Goal: Participate in discussion: Engage in conversation with other users on a specific topic

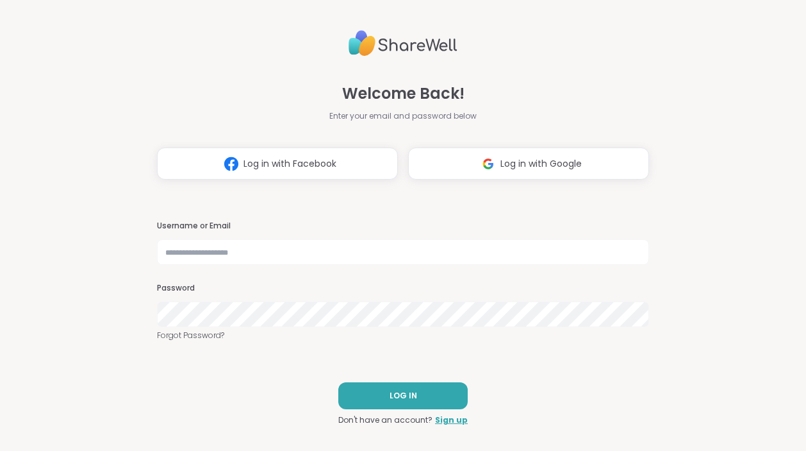
click at [0, 450] on nordpass-portal at bounding box center [0, 451] width 0 height 0
type input "********"
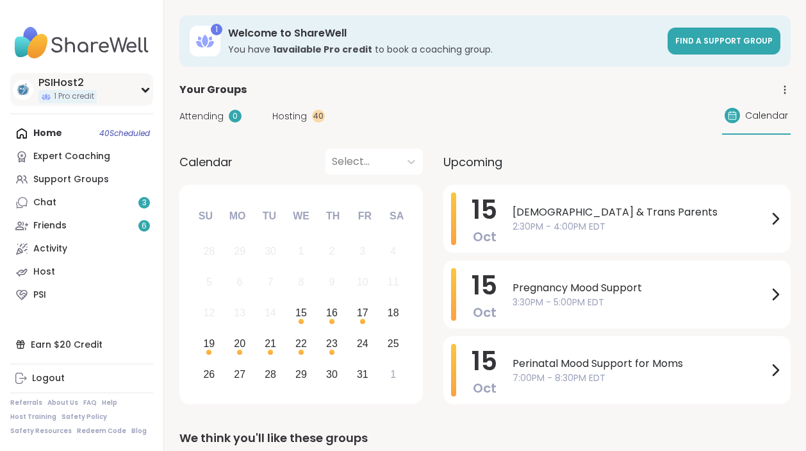
click at [40, 83] on div "PSIHost2" at bounding box center [67, 83] width 58 height 14
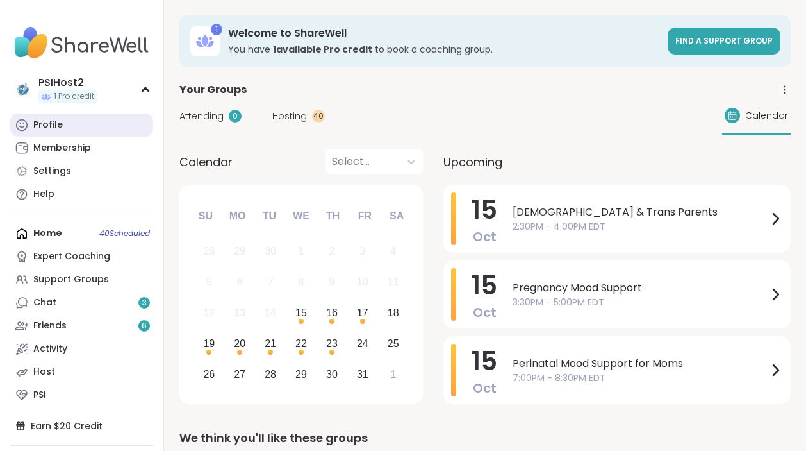
click at [32, 122] on link "Profile" at bounding box center [81, 124] width 143 height 23
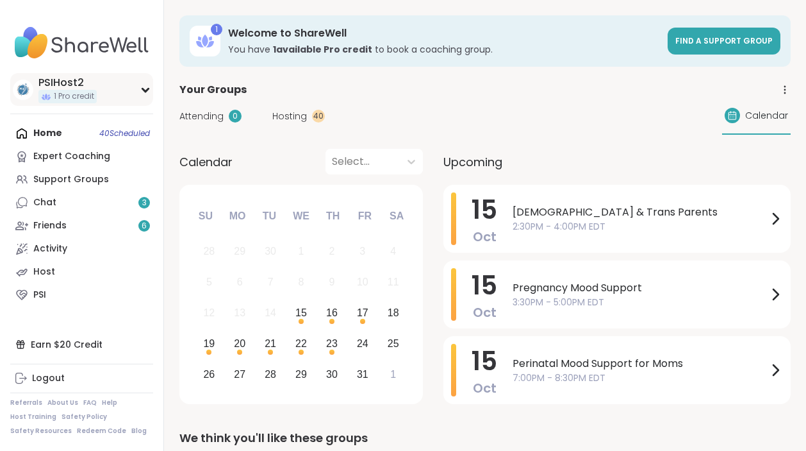
click at [19, 86] on img at bounding box center [23, 89] width 21 height 21
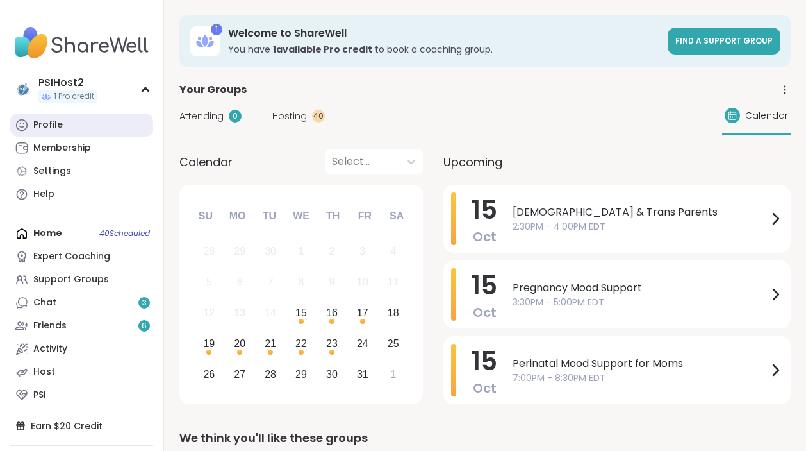
click at [41, 121] on div "Profile" at bounding box center [47, 125] width 29 height 13
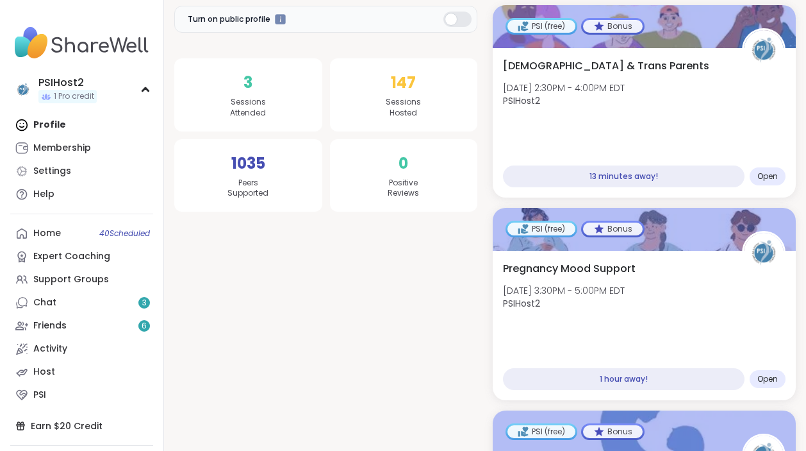
scroll to position [347, 0]
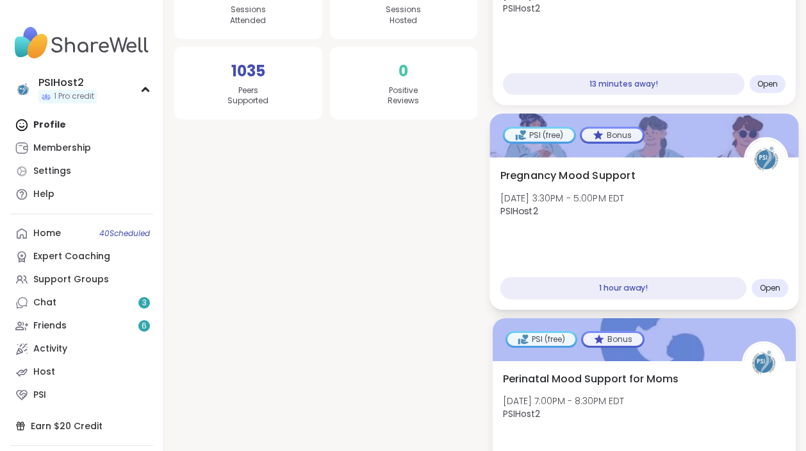
click at [554, 176] on span "Pregnancy Mood Support" at bounding box center [568, 175] width 135 height 15
click at [577, 179] on span "Pregnancy Mood Support" at bounding box center [568, 175] width 135 height 15
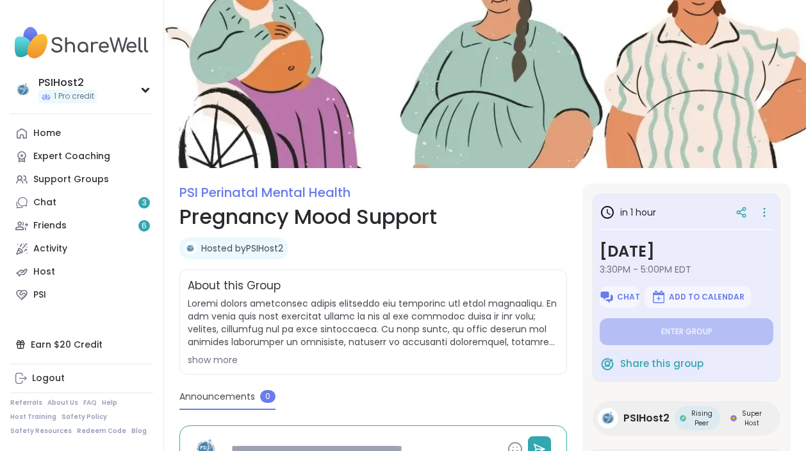
type textarea "*"
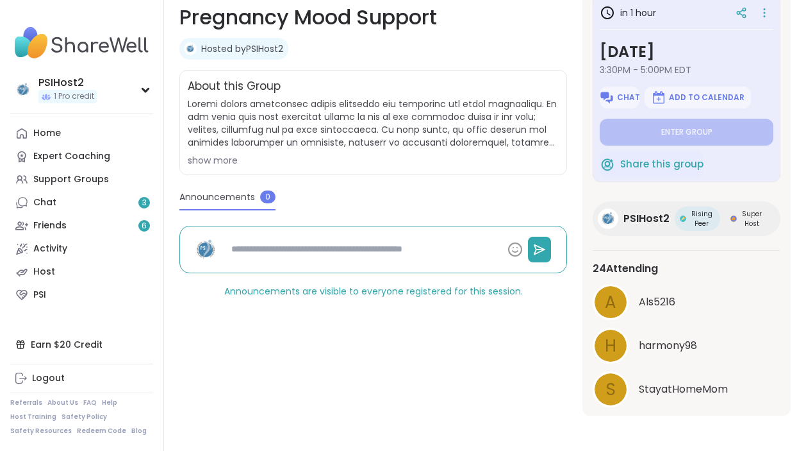
scroll to position [33, 0]
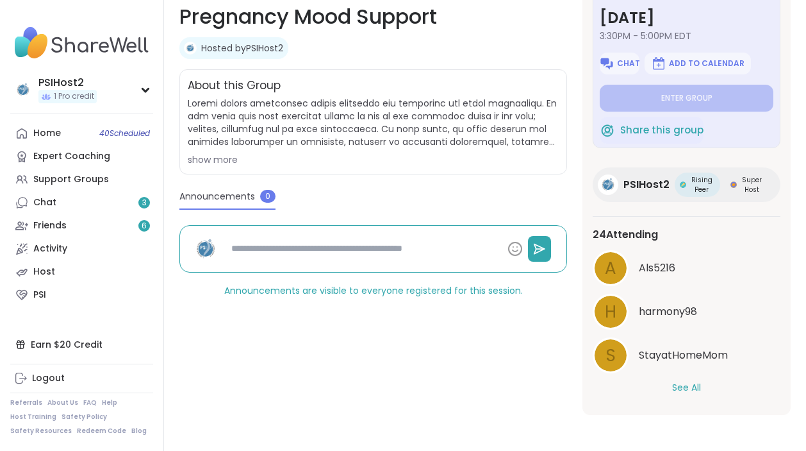
click at [688, 390] on button "See All" at bounding box center [686, 387] width 29 height 13
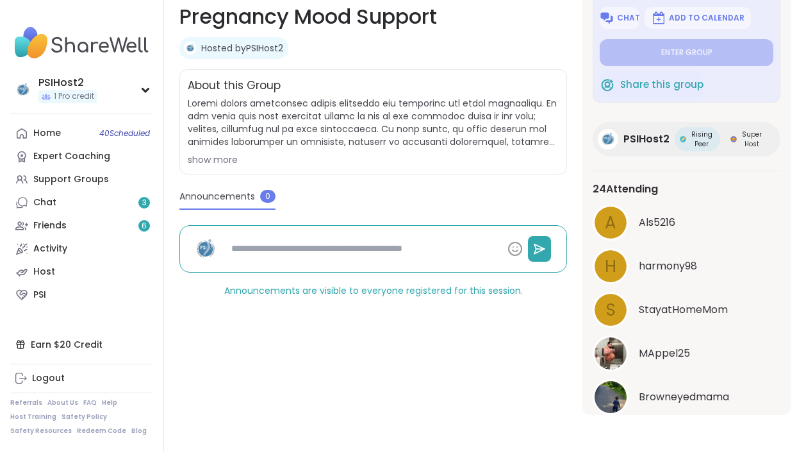
scroll to position [0, 0]
